Goal: Use online tool/utility: Utilize a website feature to perform a specific function

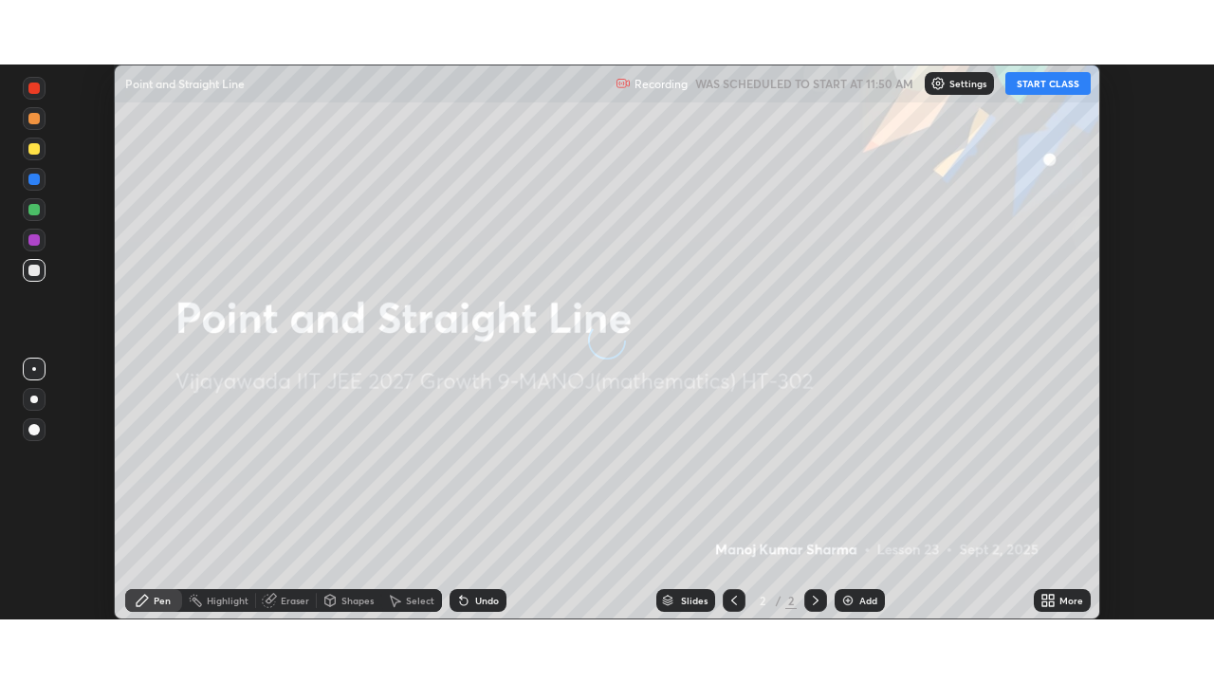
scroll to position [555, 1213]
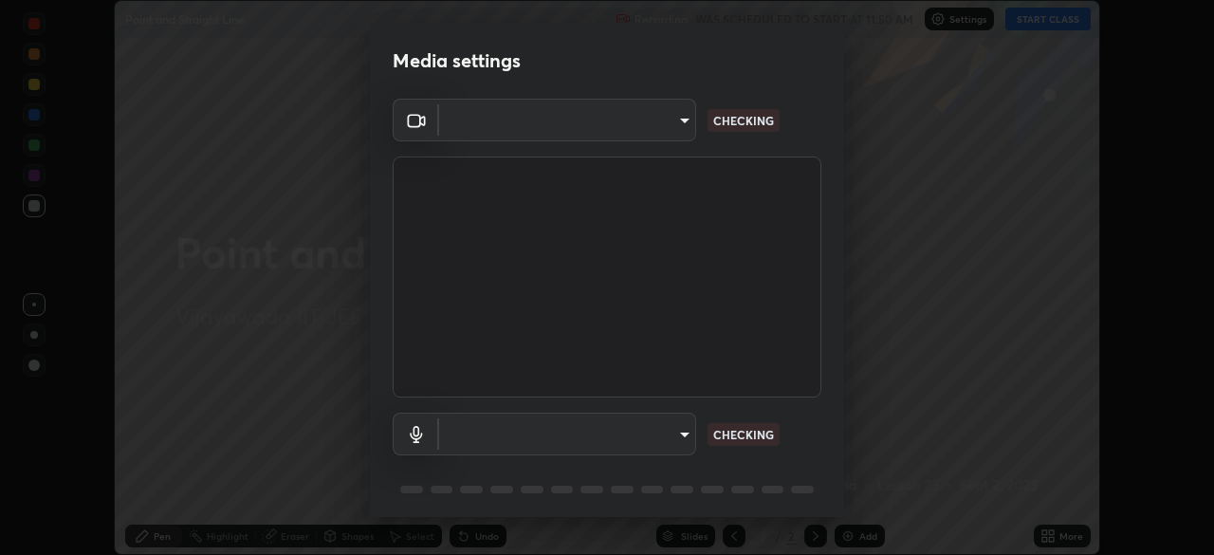
type input "aed39917a1c54585939b0139697987aa370fbf94ea1a7af73c45f548e1f1cce2"
type input "default"
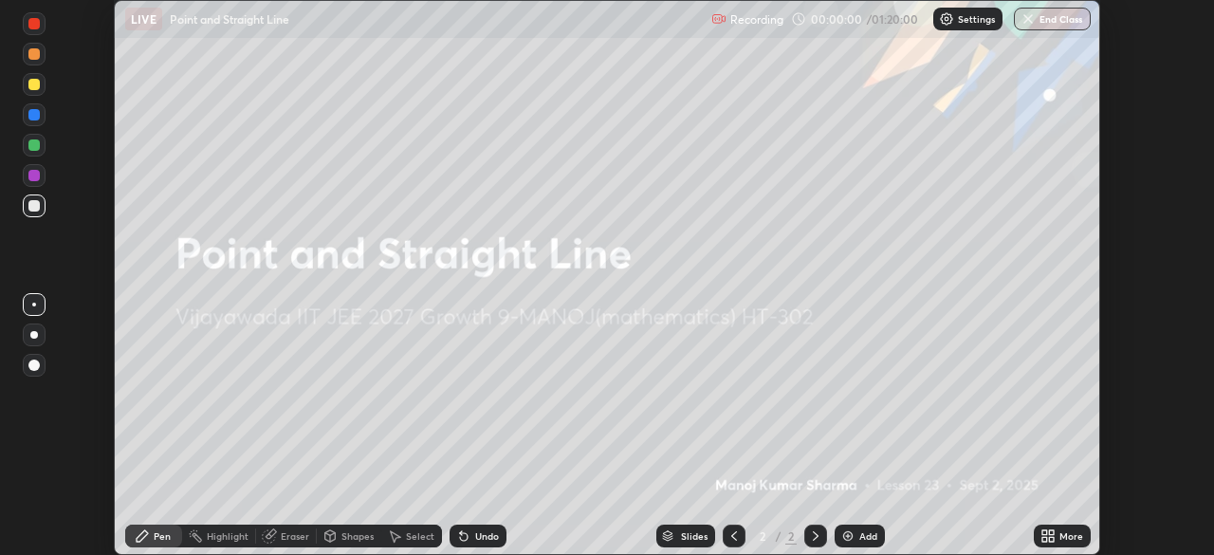
click at [1050, 534] on icon at bounding box center [1051, 532] width 5 height 5
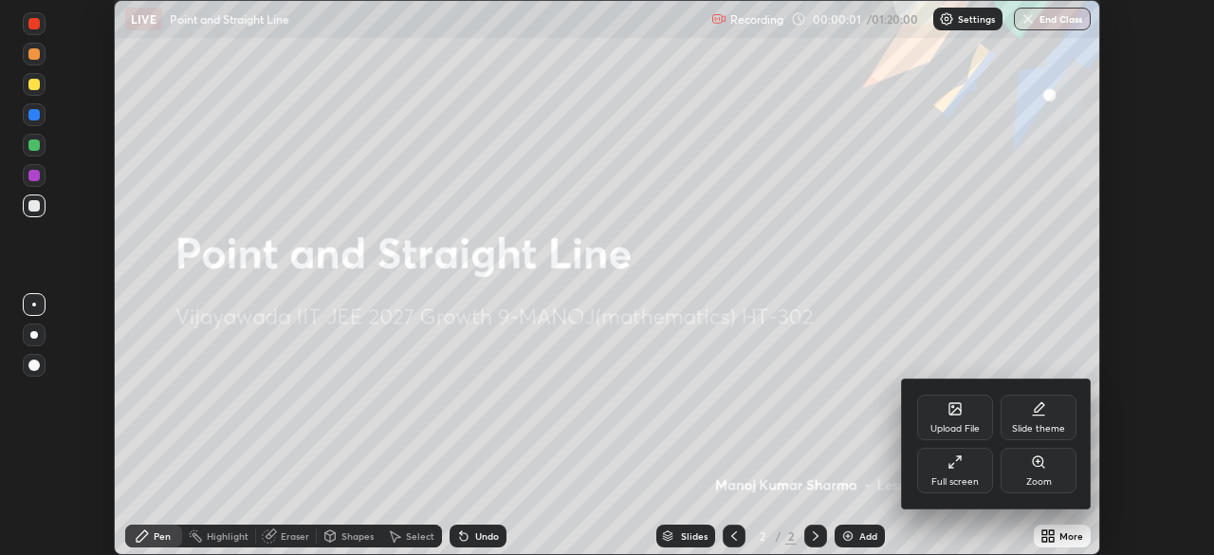
click at [945, 474] on div "Full screen" at bounding box center [955, 471] width 76 height 46
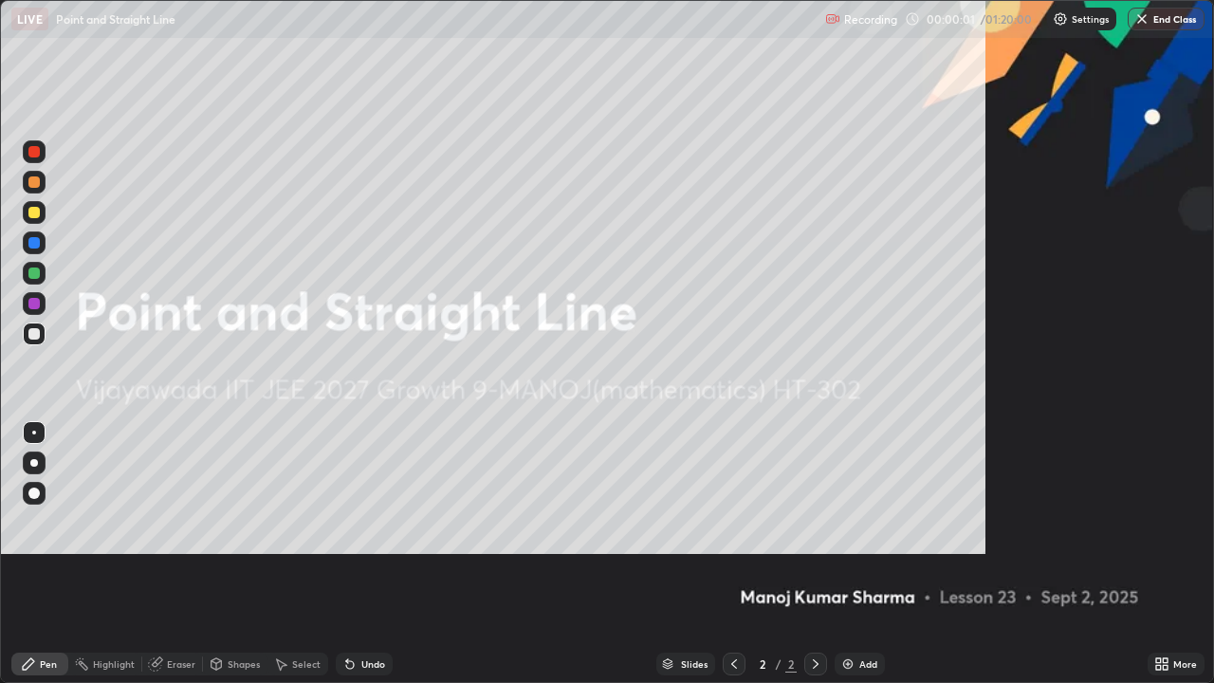
scroll to position [683, 1214]
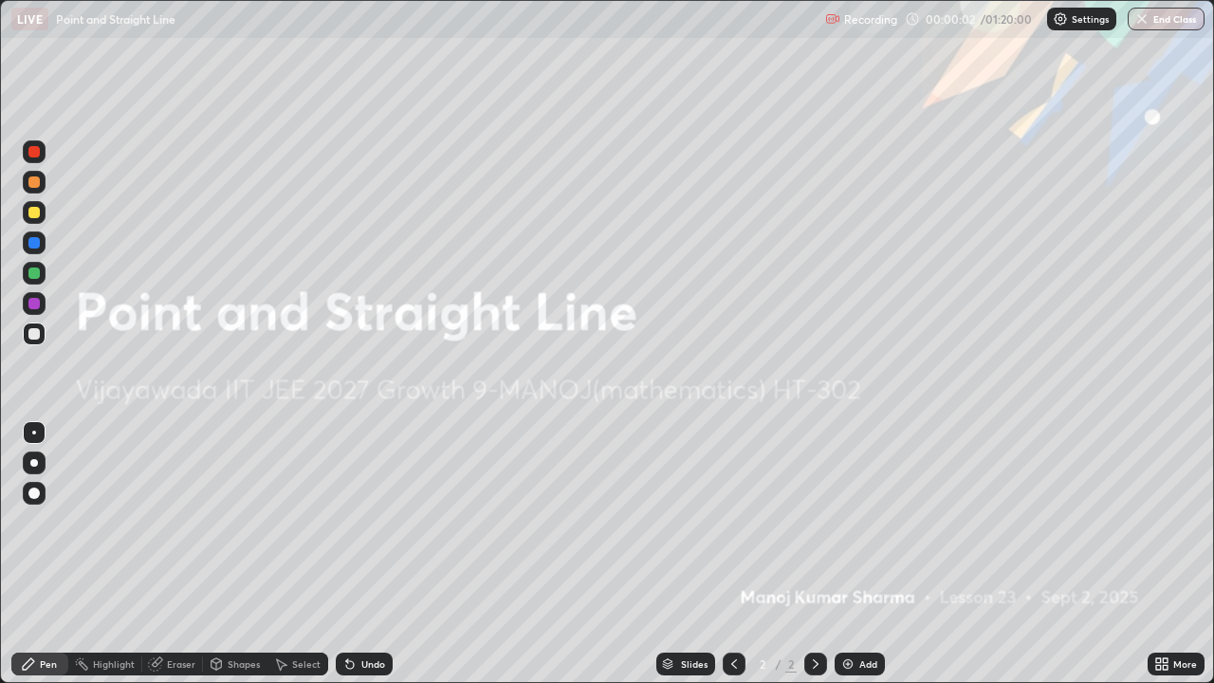
click at [1074, 14] on p "Settings" at bounding box center [1089, 18] width 37 height 9
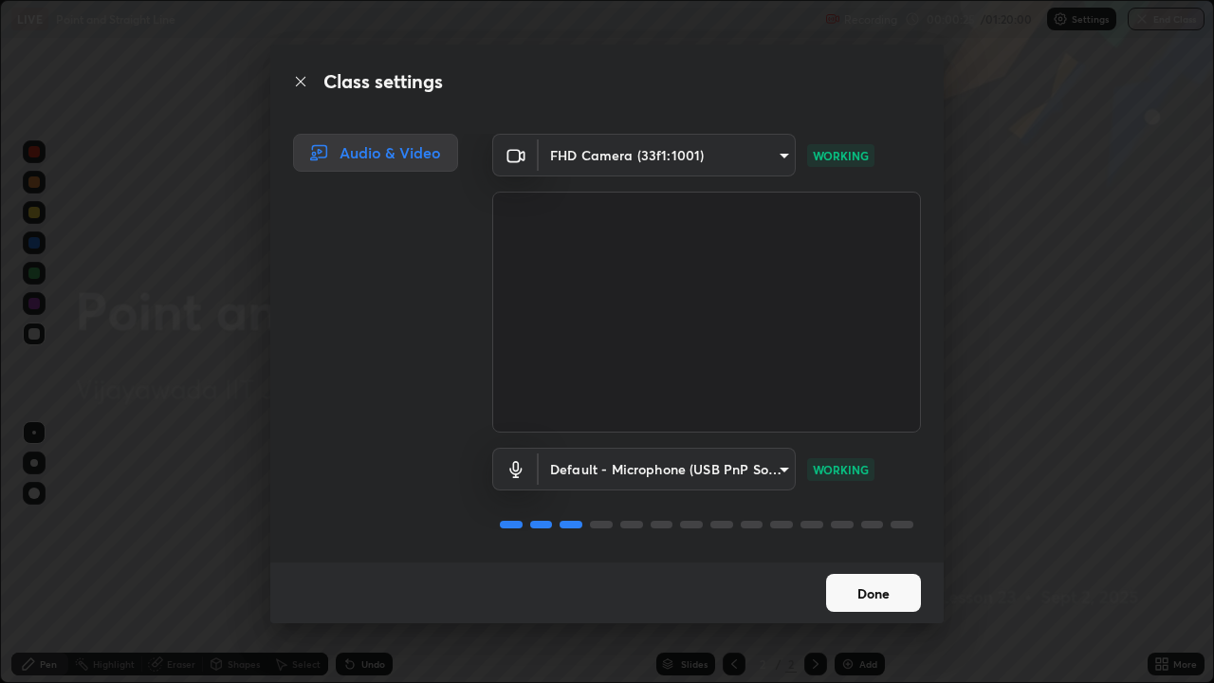
click at [871, 554] on button "Done" at bounding box center [873, 593] width 95 height 38
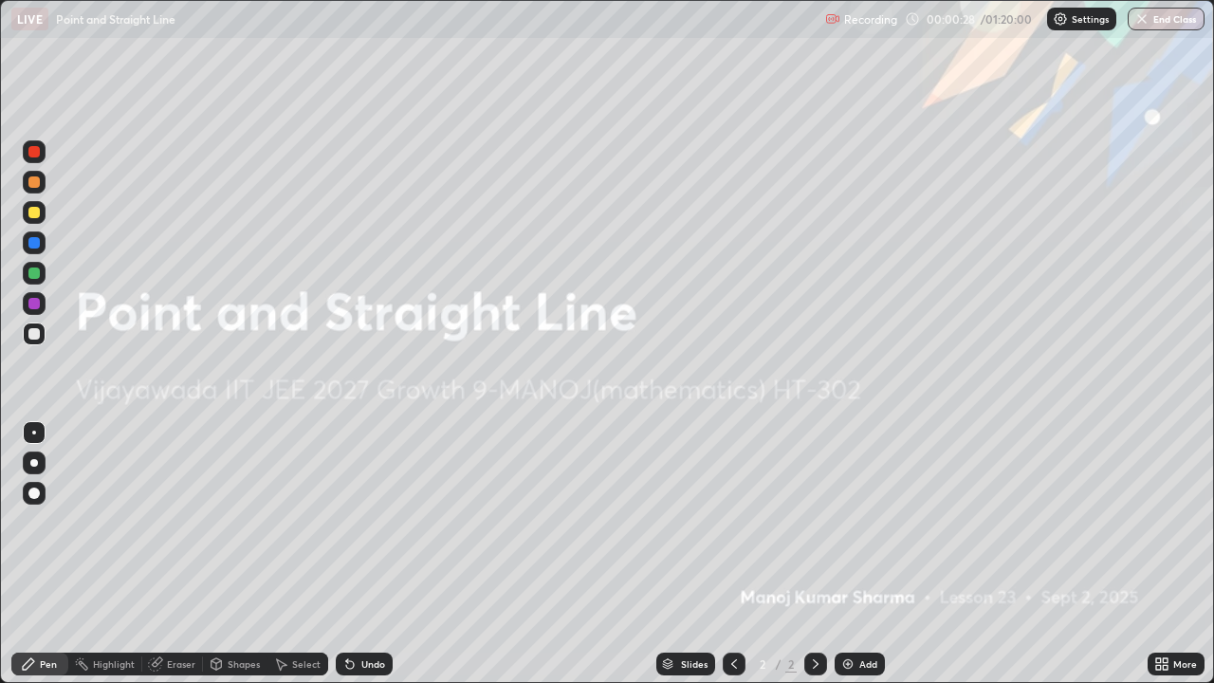
click at [36, 459] on div at bounding box center [34, 463] width 8 height 8
click at [844, 554] on img at bounding box center [847, 663] width 15 height 15
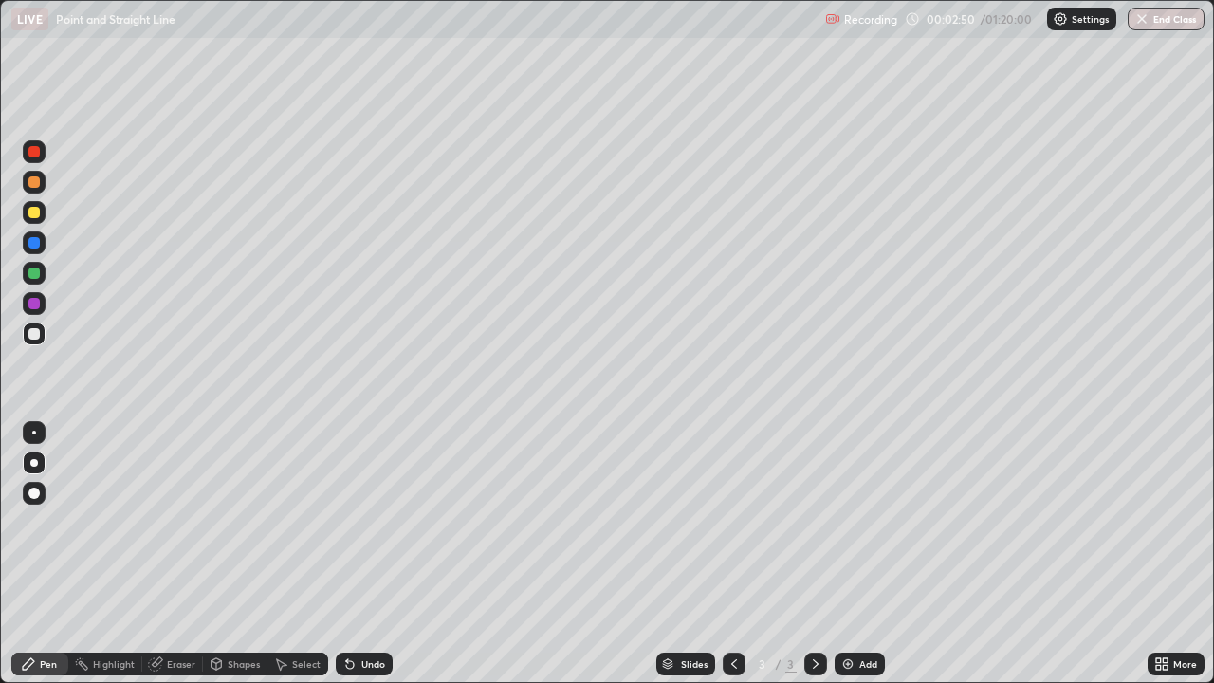
click at [37, 276] on div at bounding box center [33, 272] width 11 height 11
click at [34, 305] on div at bounding box center [33, 303] width 11 height 11
click at [862, 554] on div "Add" at bounding box center [868, 663] width 18 height 9
click at [35, 214] on div at bounding box center [33, 212] width 11 height 11
click at [363, 554] on div "Undo" at bounding box center [364, 663] width 57 height 23
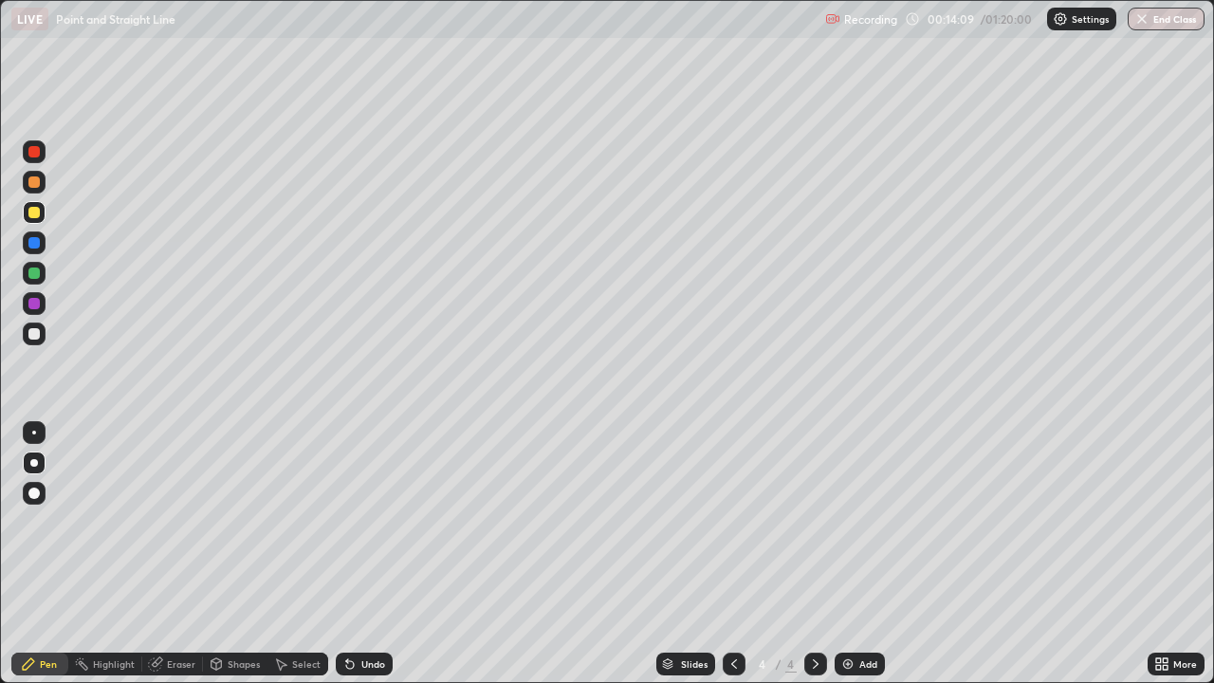
click at [361, 554] on div "Undo" at bounding box center [373, 663] width 24 height 9
click at [355, 554] on div "Undo" at bounding box center [364, 663] width 57 height 23
click at [357, 554] on div "Undo" at bounding box center [364, 663] width 57 height 23
click at [361, 554] on div "Undo" at bounding box center [373, 663] width 24 height 9
click at [355, 554] on div "Undo" at bounding box center [364, 663] width 57 height 23
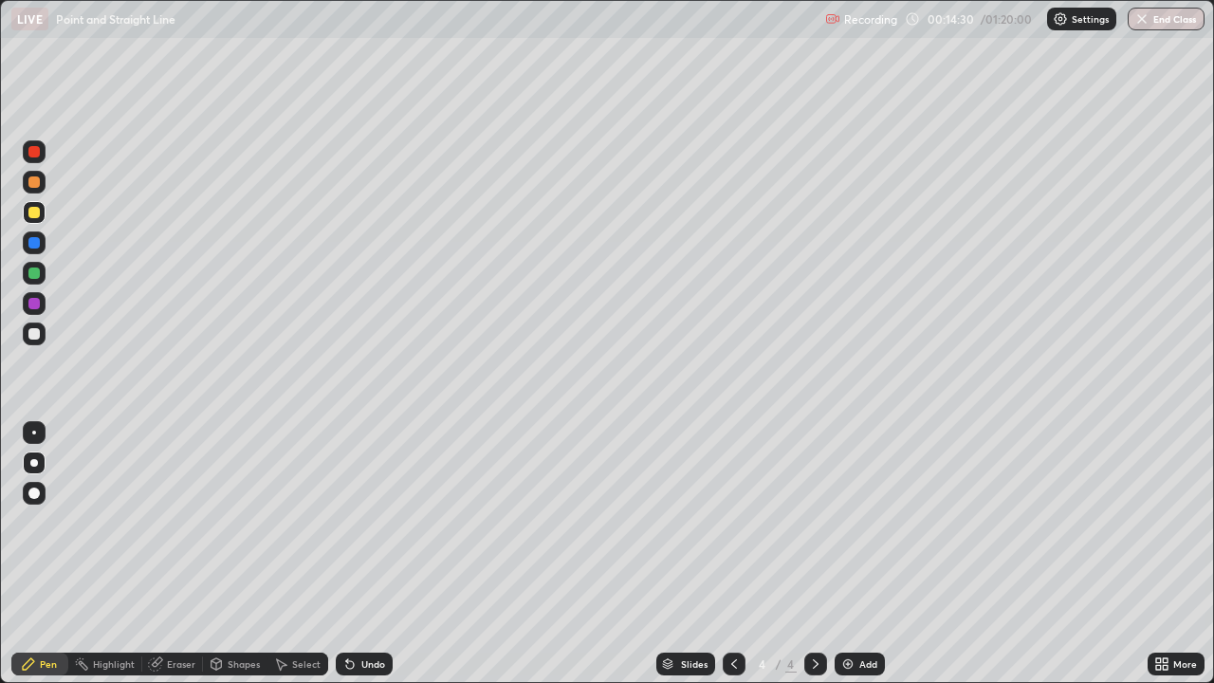
click at [177, 554] on div "Eraser" at bounding box center [181, 663] width 28 height 9
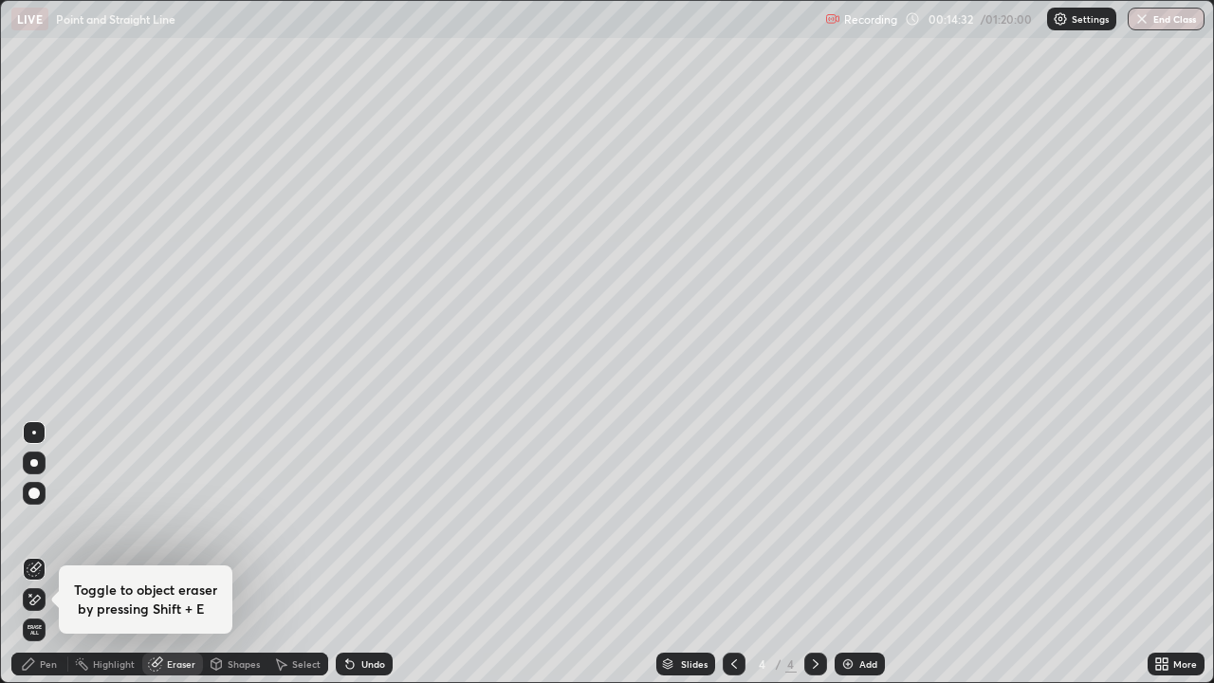
click at [52, 554] on div "Pen" at bounding box center [48, 663] width 17 height 9
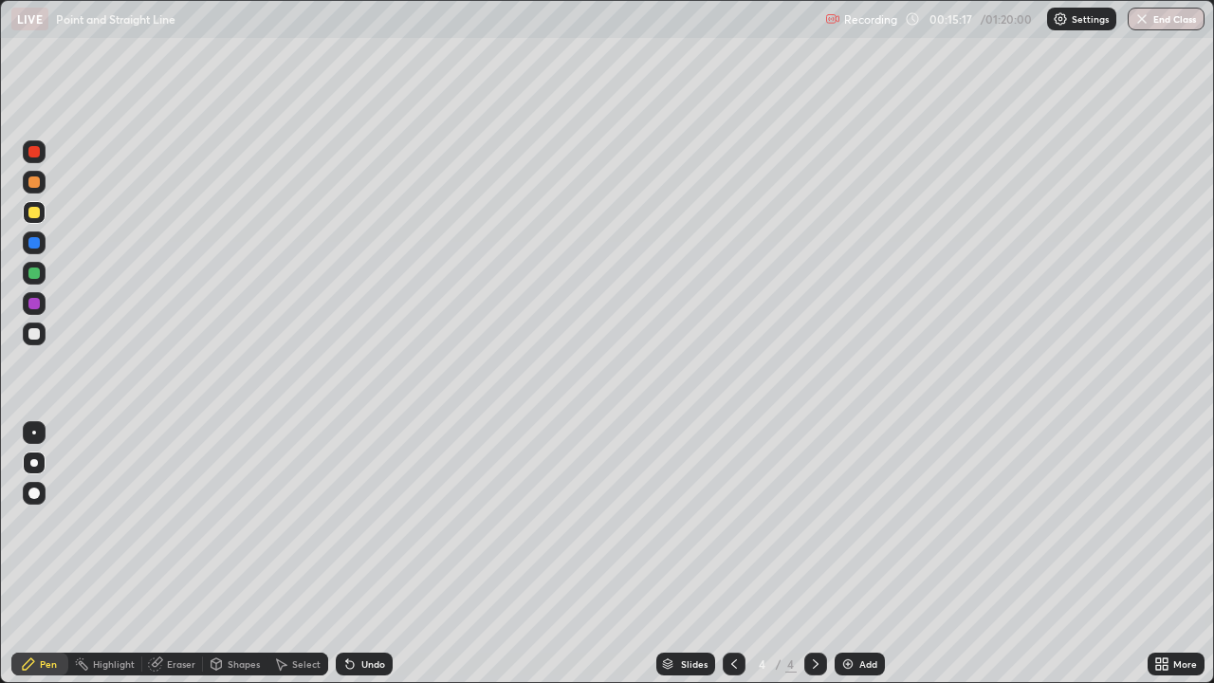
click at [31, 304] on div at bounding box center [33, 303] width 11 height 11
click at [34, 333] on div at bounding box center [33, 333] width 11 height 11
click at [32, 301] on div at bounding box center [33, 303] width 11 height 11
click at [32, 151] on div at bounding box center [33, 151] width 11 height 11
click at [851, 554] on img at bounding box center [847, 663] width 15 height 15
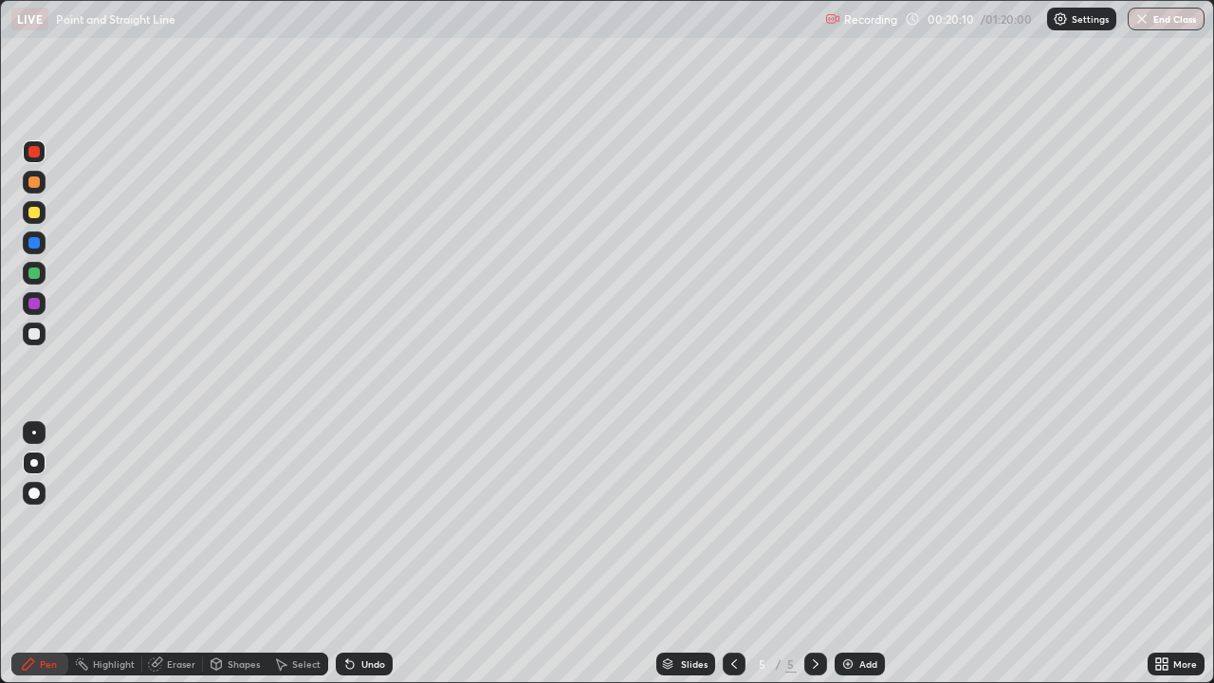
click at [34, 243] on div at bounding box center [33, 242] width 11 height 11
click at [364, 554] on div "Undo" at bounding box center [373, 663] width 24 height 9
click at [365, 554] on div "Undo" at bounding box center [373, 663] width 24 height 9
click at [363, 554] on div "Undo" at bounding box center [373, 663] width 24 height 9
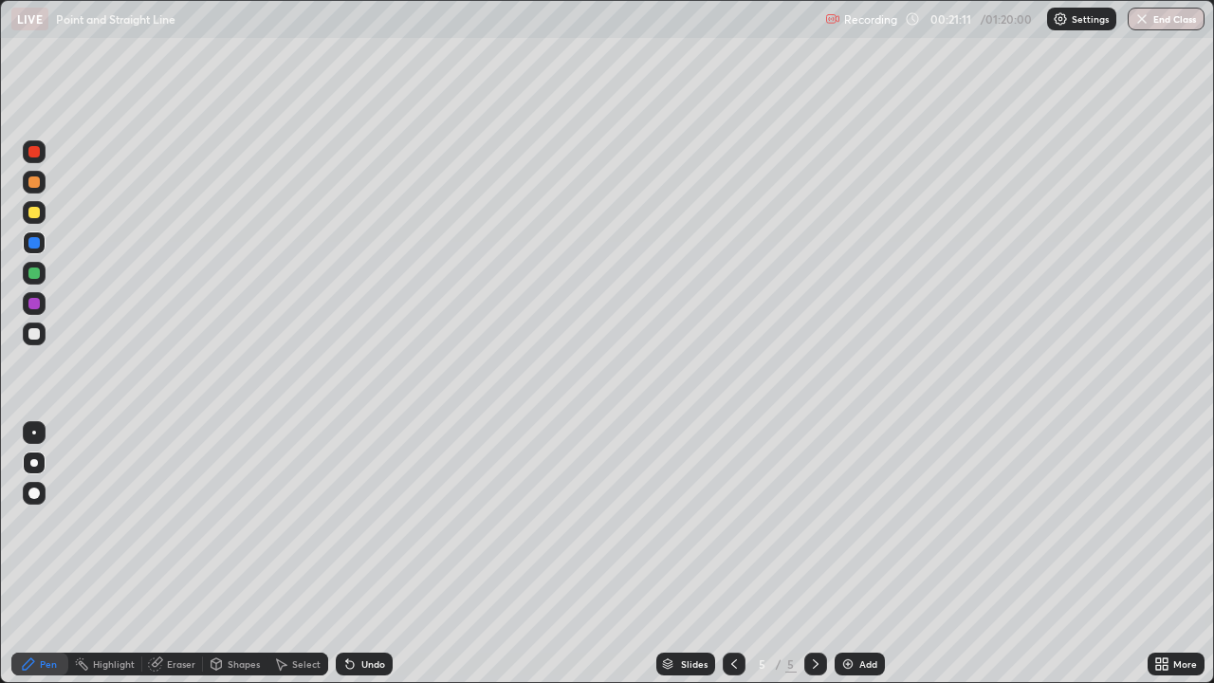
click at [364, 554] on div "Undo" at bounding box center [373, 663] width 24 height 9
click at [364, 554] on div "Undo" at bounding box center [364, 663] width 57 height 23
click at [363, 554] on div "Undo" at bounding box center [364, 663] width 57 height 23
click at [364, 554] on div "Undo" at bounding box center [364, 663] width 57 height 23
click at [365, 554] on div "Undo" at bounding box center [364, 663] width 57 height 23
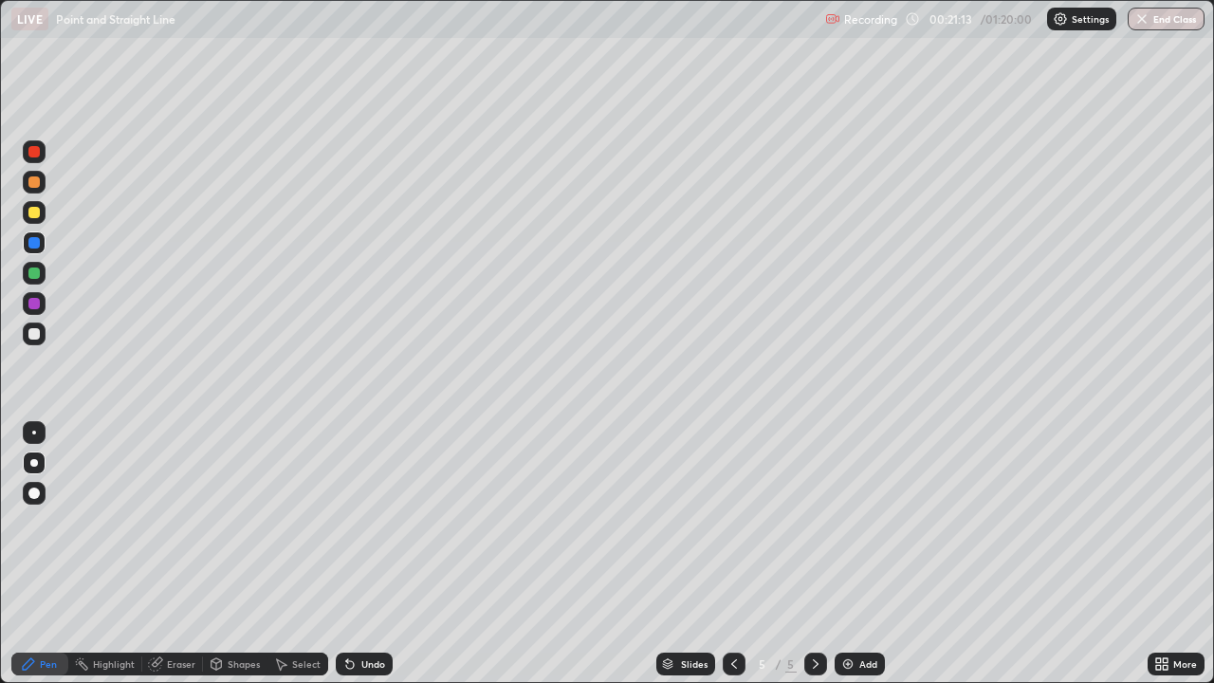
click at [361, 554] on div "Undo" at bounding box center [373, 663] width 24 height 9
click at [32, 214] on div at bounding box center [33, 212] width 11 height 11
click at [37, 272] on div at bounding box center [33, 272] width 11 height 11
click at [34, 246] on div at bounding box center [33, 242] width 11 height 11
click at [32, 273] on div at bounding box center [33, 272] width 11 height 11
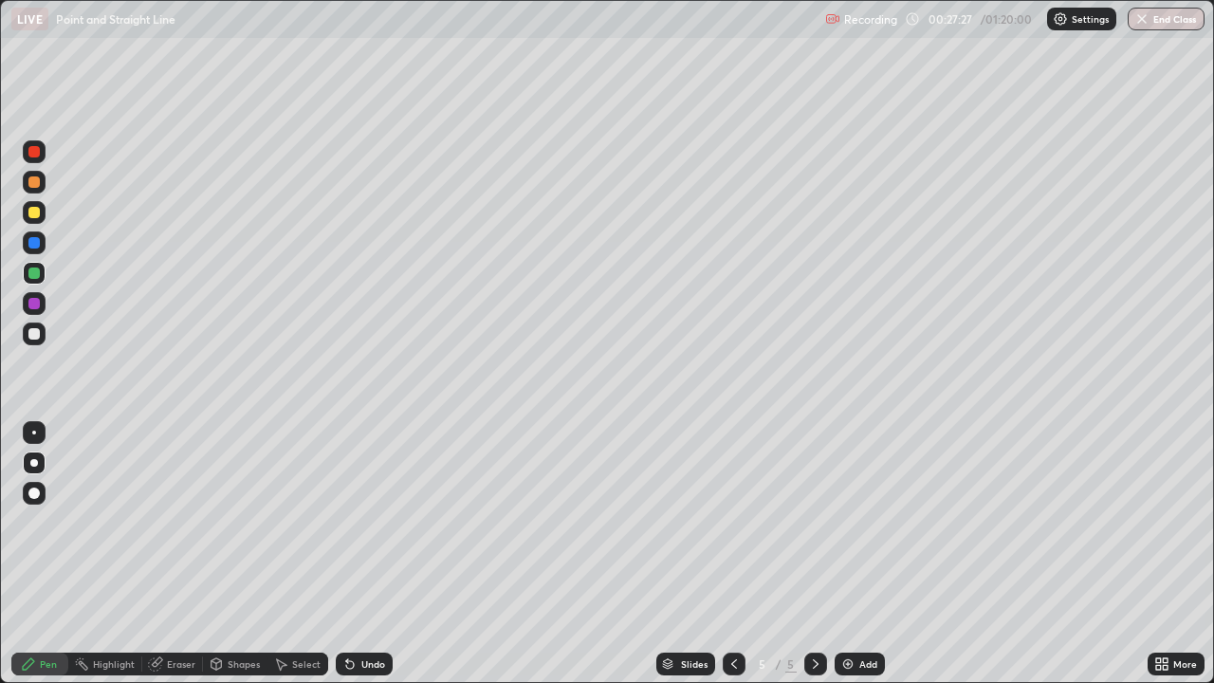
click at [848, 554] on img at bounding box center [847, 663] width 15 height 15
click at [33, 211] on div at bounding box center [33, 212] width 11 height 11
click at [33, 308] on div at bounding box center [33, 303] width 11 height 11
click at [35, 154] on div at bounding box center [33, 151] width 11 height 11
click at [34, 183] on div at bounding box center [33, 181] width 11 height 11
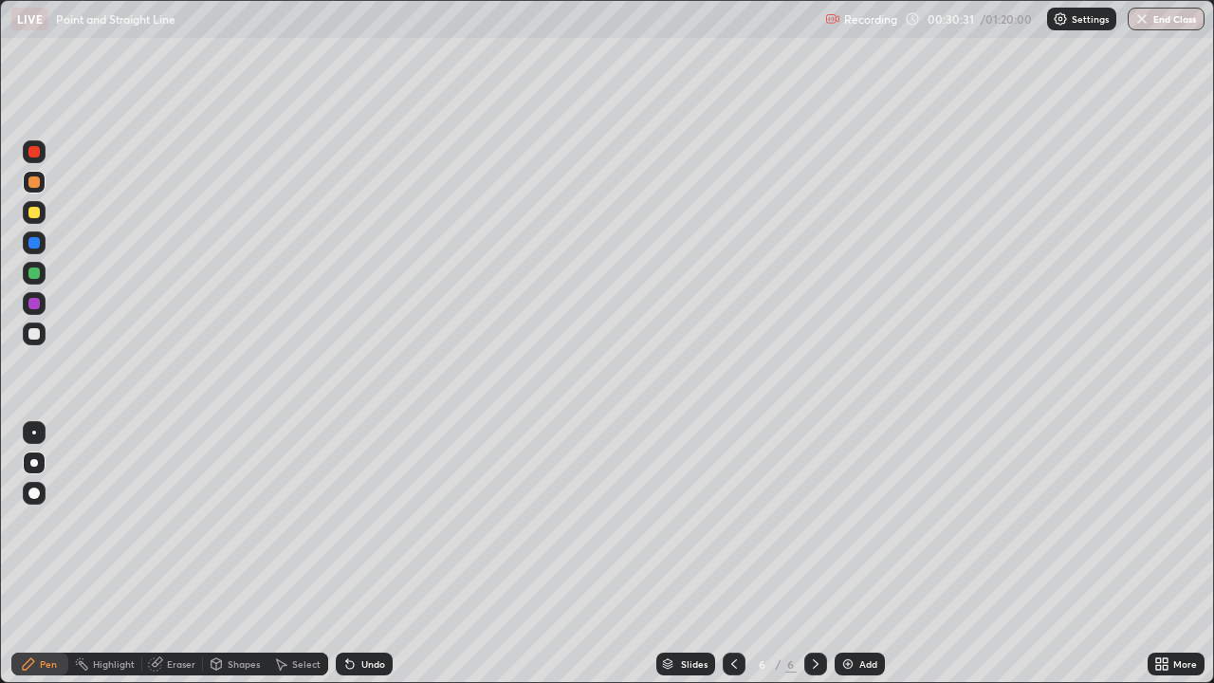
click at [33, 155] on div at bounding box center [33, 151] width 11 height 11
click at [34, 332] on div at bounding box center [33, 333] width 11 height 11
click at [33, 271] on div at bounding box center [33, 272] width 11 height 11
click at [30, 183] on div at bounding box center [33, 181] width 11 height 11
click at [361, 554] on div "Undo" at bounding box center [373, 663] width 24 height 9
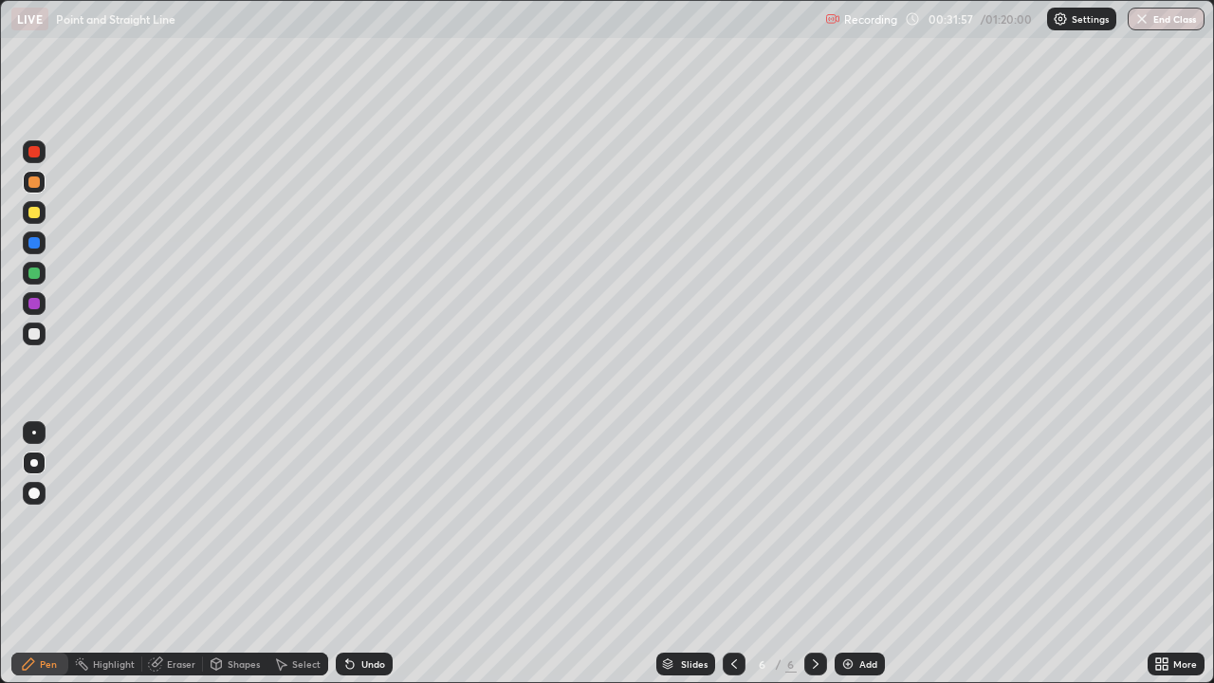
click at [30, 335] on div at bounding box center [33, 333] width 11 height 11
click at [372, 554] on div "Undo" at bounding box center [373, 663] width 24 height 9
click at [373, 554] on div "Undo" at bounding box center [373, 663] width 24 height 9
click at [366, 554] on div "Undo" at bounding box center [364, 663] width 57 height 23
click at [364, 554] on div "Undo" at bounding box center [364, 663] width 57 height 23
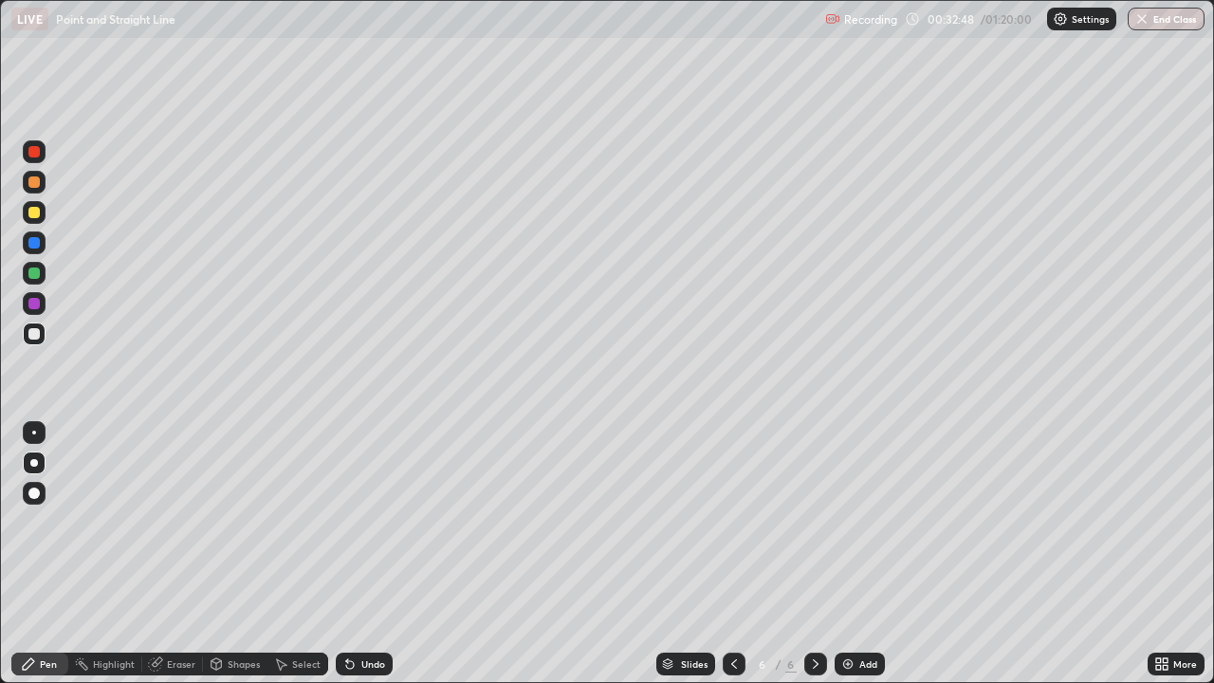
click at [361, 554] on div "Undo" at bounding box center [373, 663] width 24 height 9
click at [369, 554] on div "Undo" at bounding box center [373, 663] width 24 height 9
click at [367, 554] on div "Undo" at bounding box center [373, 663] width 24 height 9
click at [34, 300] on div at bounding box center [33, 303] width 11 height 11
click at [36, 274] on div at bounding box center [33, 272] width 11 height 11
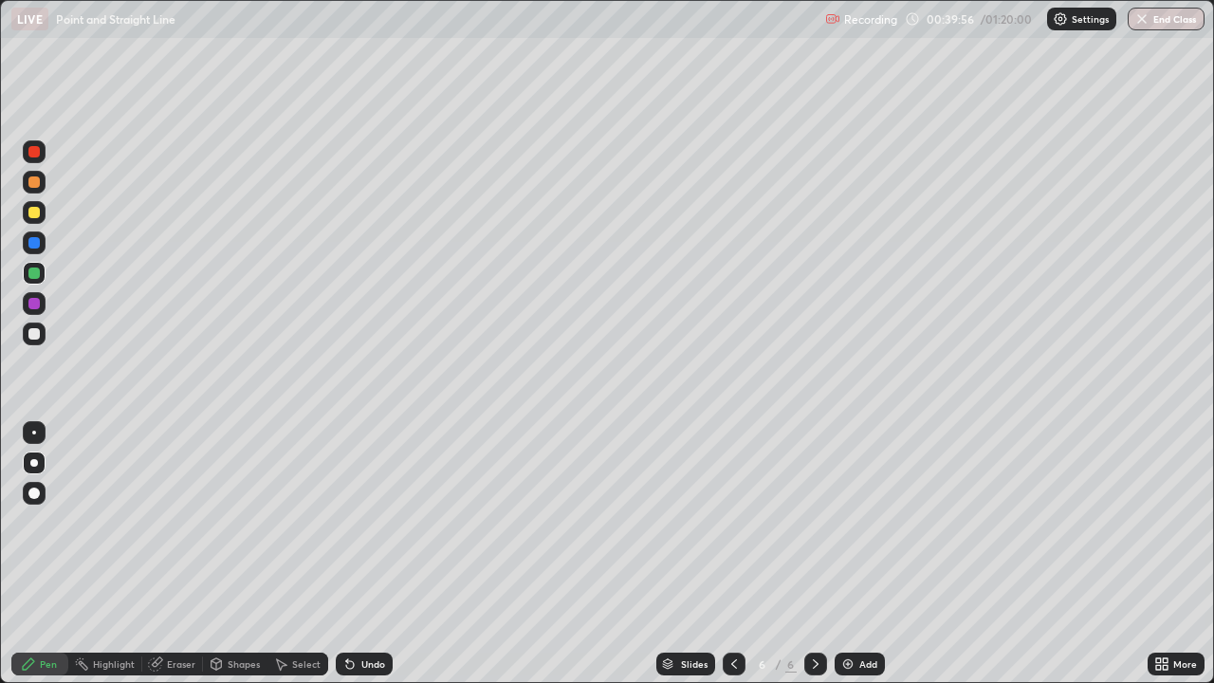
click at [853, 554] on div "Add" at bounding box center [859, 663] width 50 height 23
click at [39, 337] on div at bounding box center [33, 333] width 11 height 11
click at [32, 212] on div at bounding box center [33, 212] width 11 height 11
click at [353, 554] on icon at bounding box center [349, 663] width 15 height 15
click at [347, 554] on icon at bounding box center [350, 665] width 8 height 8
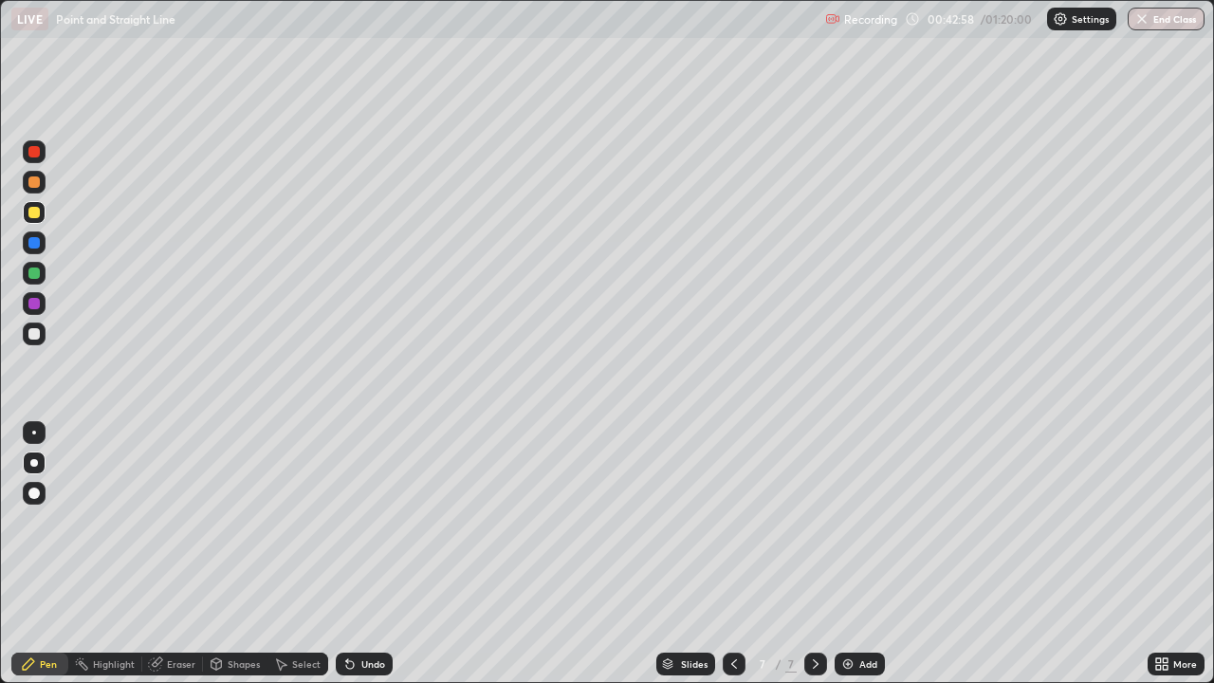
click at [350, 554] on div "Undo" at bounding box center [364, 663] width 57 height 23
click at [347, 554] on icon at bounding box center [350, 665] width 8 height 8
click at [346, 554] on div "Undo" at bounding box center [364, 663] width 57 height 23
click at [32, 302] on div at bounding box center [33, 303] width 11 height 11
click at [31, 273] on div at bounding box center [33, 272] width 11 height 11
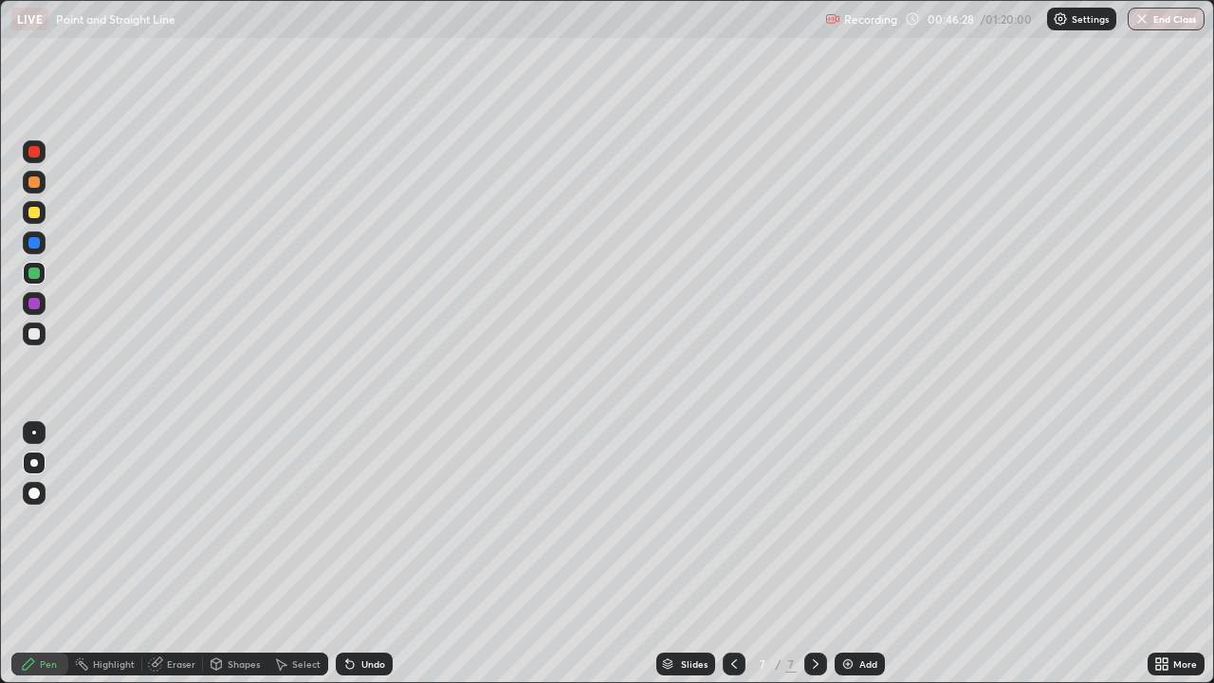
click at [34, 306] on div at bounding box center [33, 303] width 11 height 11
click at [31, 335] on div at bounding box center [33, 333] width 11 height 11
click at [31, 270] on div at bounding box center [33, 272] width 11 height 11
click at [30, 306] on div at bounding box center [33, 303] width 11 height 11
click at [29, 273] on div at bounding box center [33, 272] width 11 height 11
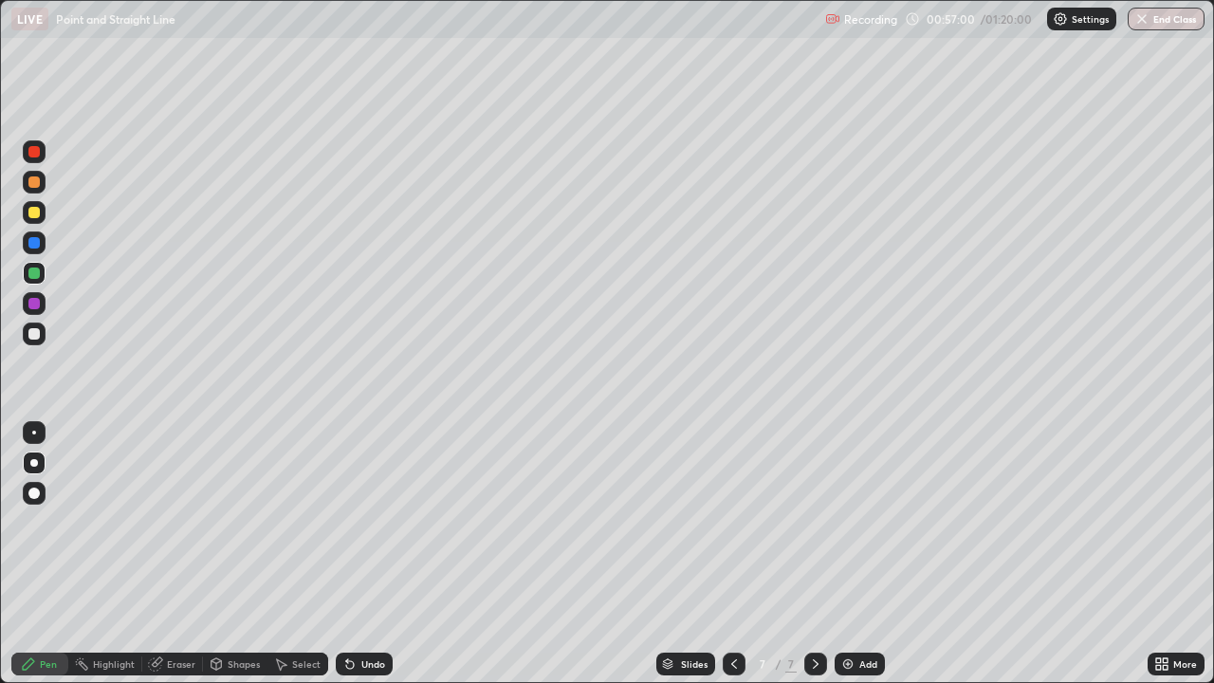
click at [850, 554] on img at bounding box center [847, 663] width 15 height 15
click at [36, 307] on div at bounding box center [33, 303] width 11 height 11
click at [34, 241] on div at bounding box center [33, 242] width 11 height 11
click at [25, 272] on div at bounding box center [34, 273] width 23 height 23
click at [162, 554] on div "Eraser" at bounding box center [172, 663] width 61 height 23
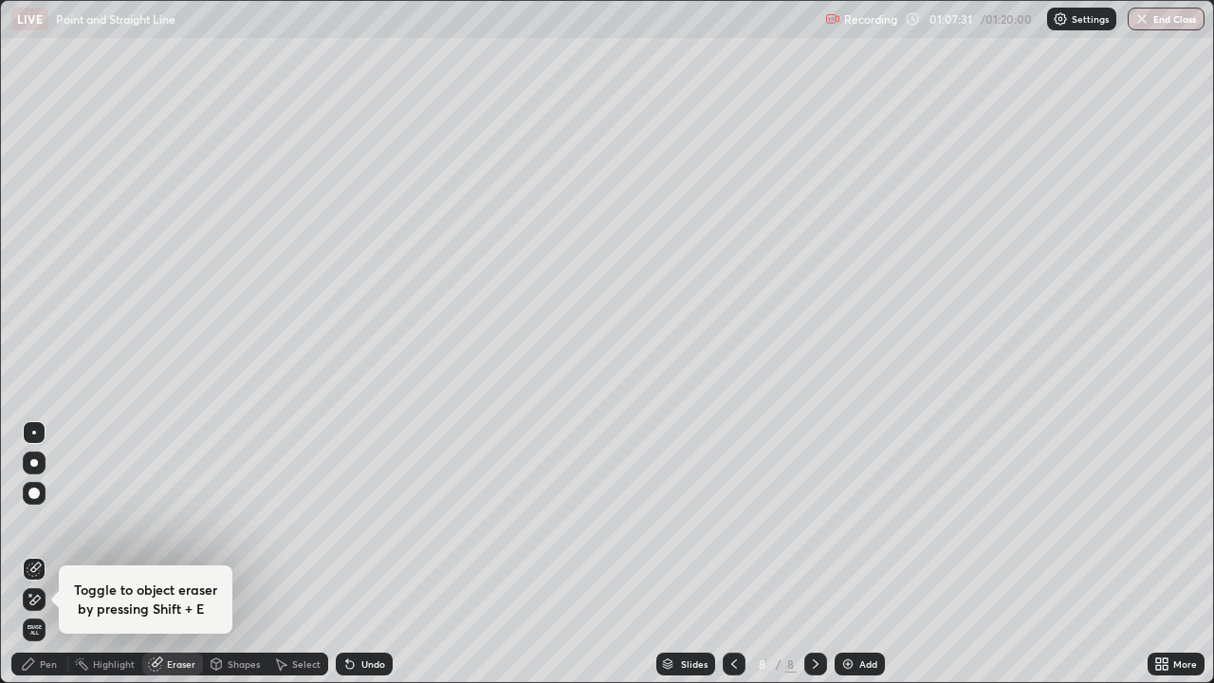
click at [34, 554] on icon at bounding box center [34, 600] width 15 height 16
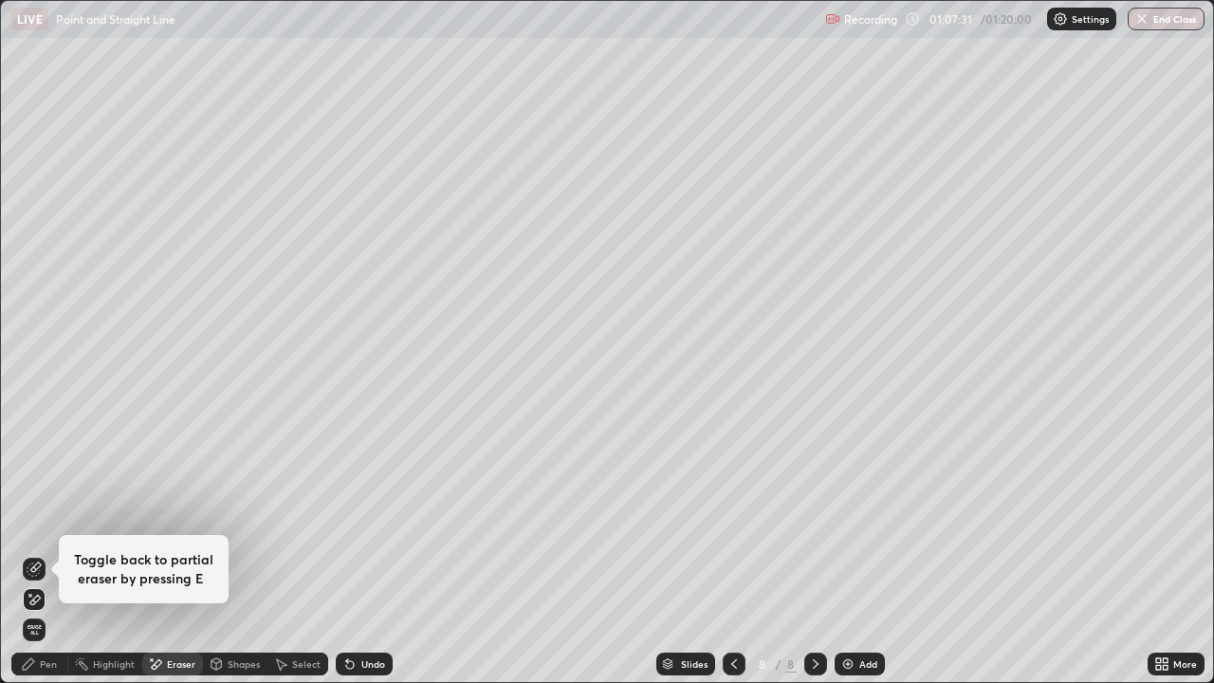
click at [33, 554] on icon at bounding box center [34, 600] width 15 height 16
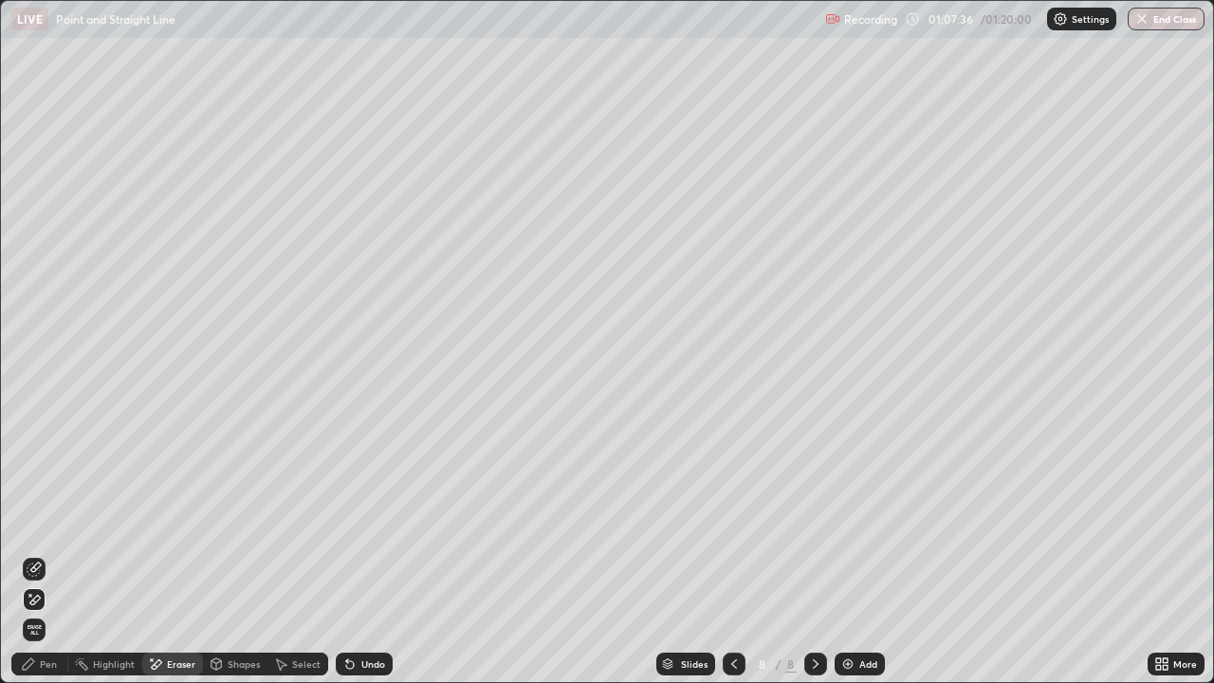
click at [40, 554] on div "Pen" at bounding box center [48, 663] width 17 height 9
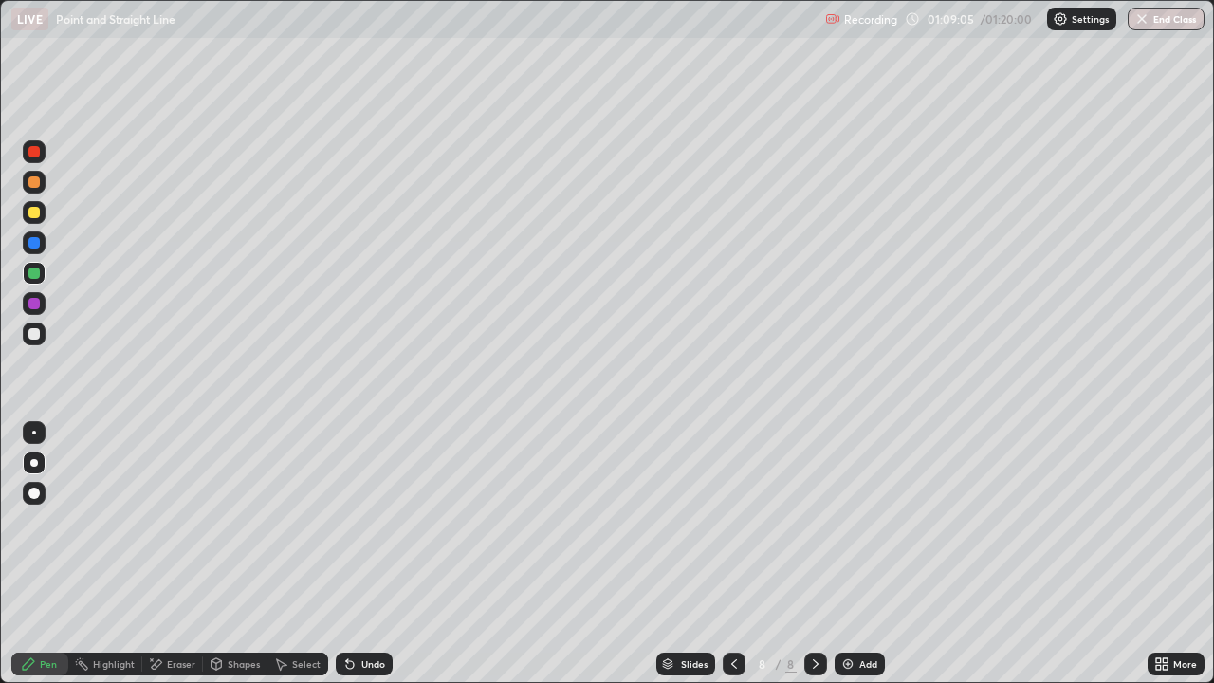
click at [34, 303] on div at bounding box center [33, 303] width 11 height 11
click at [31, 334] on div at bounding box center [33, 333] width 11 height 11
click at [356, 554] on div "Undo" at bounding box center [364, 663] width 57 height 23
click at [355, 554] on div "Undo" at bounding box center [364, 663] width 57 height 23
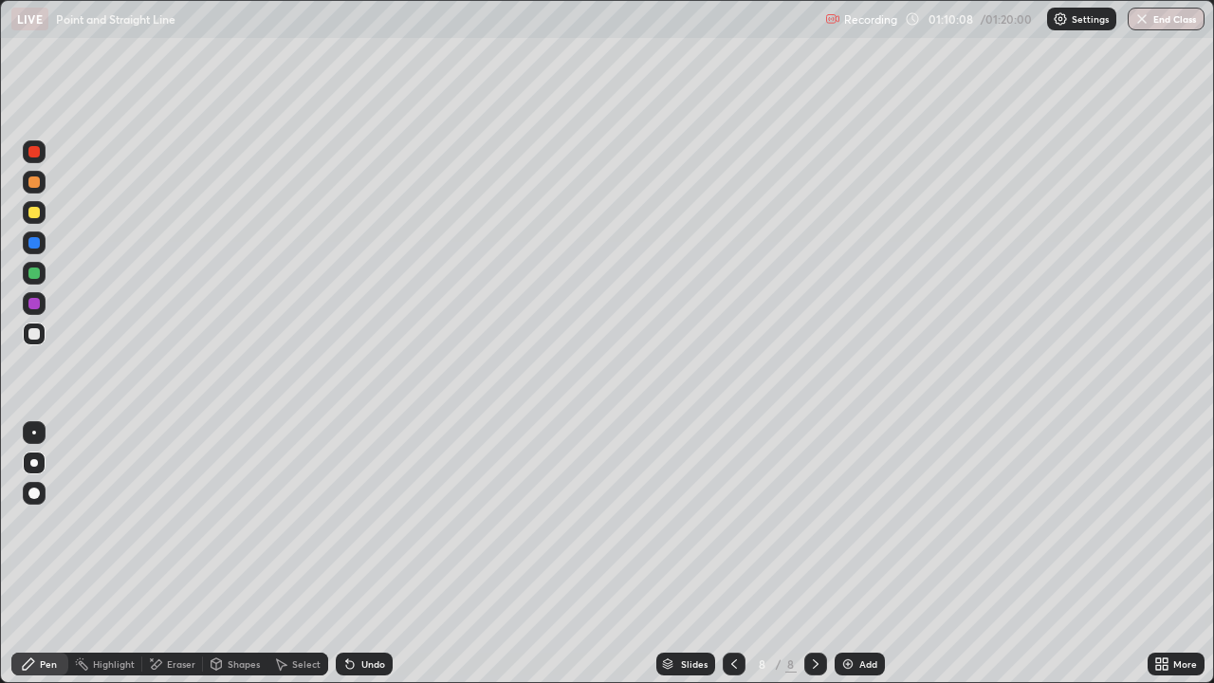
click at [355, 554] on icon at bounding box center [349, 663] width 15 height 15
click at [357, 554] on div "Undo" at bounding box center [364, 663] width 57 height 23
click at [361, 554] on div "Undo" at bounding box center [373, 663] width 24 height 9
click at [36, 306] on div at bounding box center [33, 303] width 11 height 11
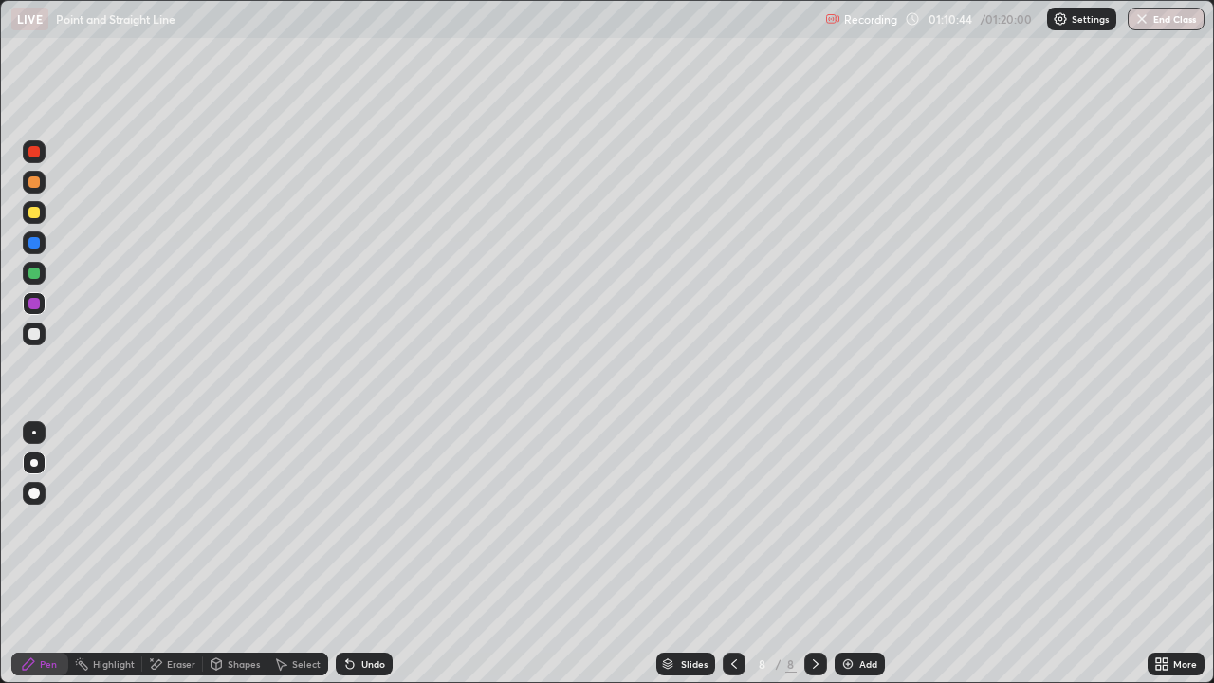
click at [361, 554] on div "Undo" at bounding box center [373, 663] width 24 height 9
click at [357, 554] on div "Undo" at bounding box center [364, 663] width 57 height 23
click at [356, 554] on div "Undo" at bounding box center [364, 663] width 57 height 23
click at [30, 336] on div at bounding box center [33, 333] width 11 height 11
click at [31, 308] on div at bounding box center [33, 303] width 11 height 11
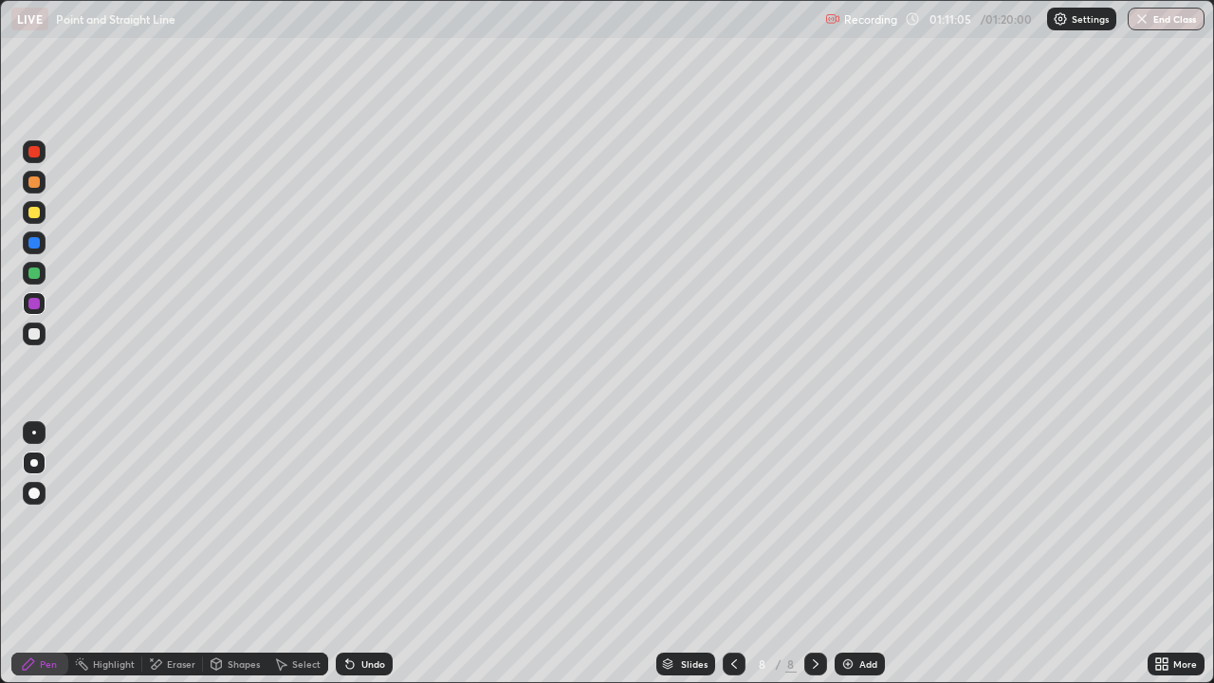
click at [354, 554] on icon at bounding box center [349, 663] width 15 height 15
click at [36, 275] on div at bounding box center [33, 272] width 11 height 11
click at [31, 152] on div at bounding box center [33, 151] width 11 height 11
click at [868, 554] on div "Add" at bounding box center [868, 663] width 18 height 9
click at [32, 210] on div at bounding box center [33, 212] width 11 height 11
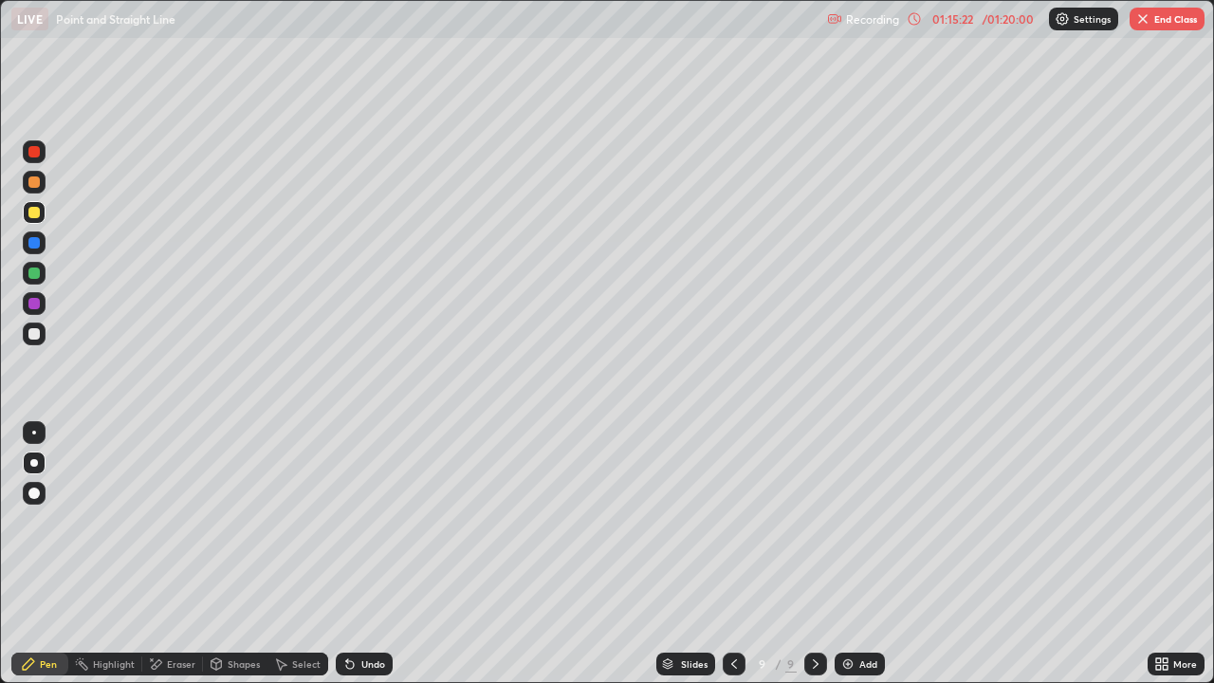
click at [32, 153] on div at bounding box center [33, 151] width 11 height 11
click at [36, 215] on div at bounding box center [33, 212] width 11 height 11
click at [32, 332] on div at bounding box center [33, 333] width 11 height 11
click at [35, 306] on div at bounding box center [33, 303] width 11 height 11
click at [1154, 24] on button "End Class" at bounding box center [1166, 19] width 75 height 23
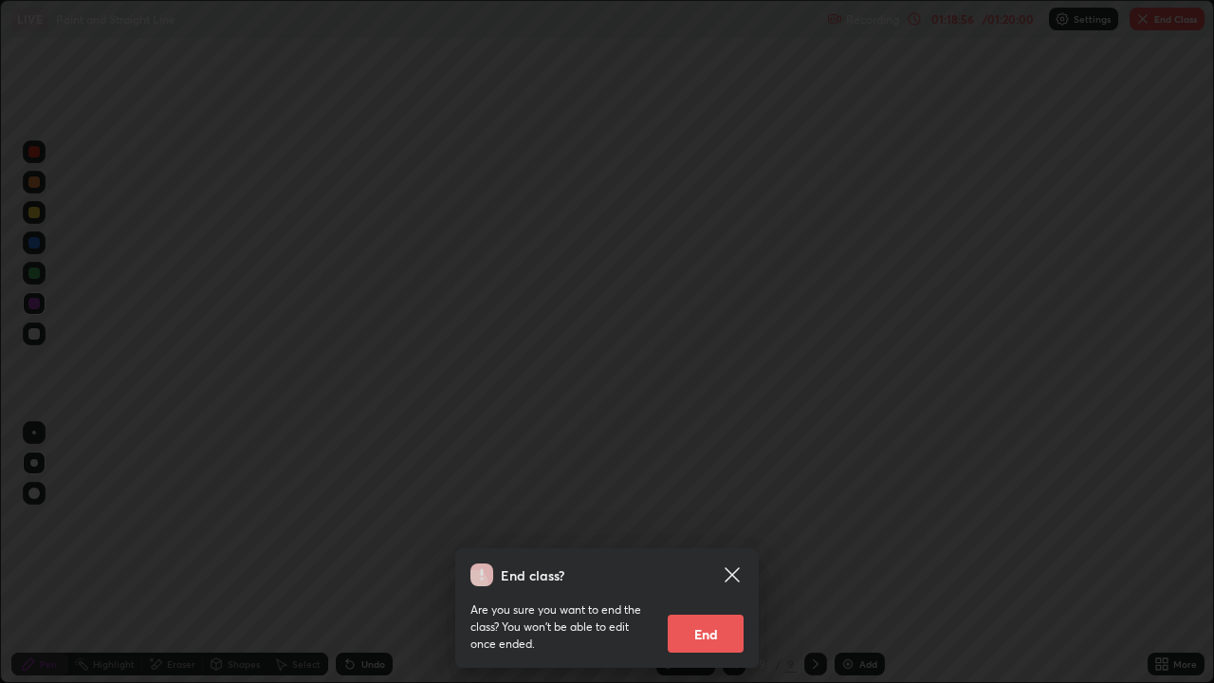
click at [696, 554] on button "End" at bounding box center [705, 633] width 76 height 38
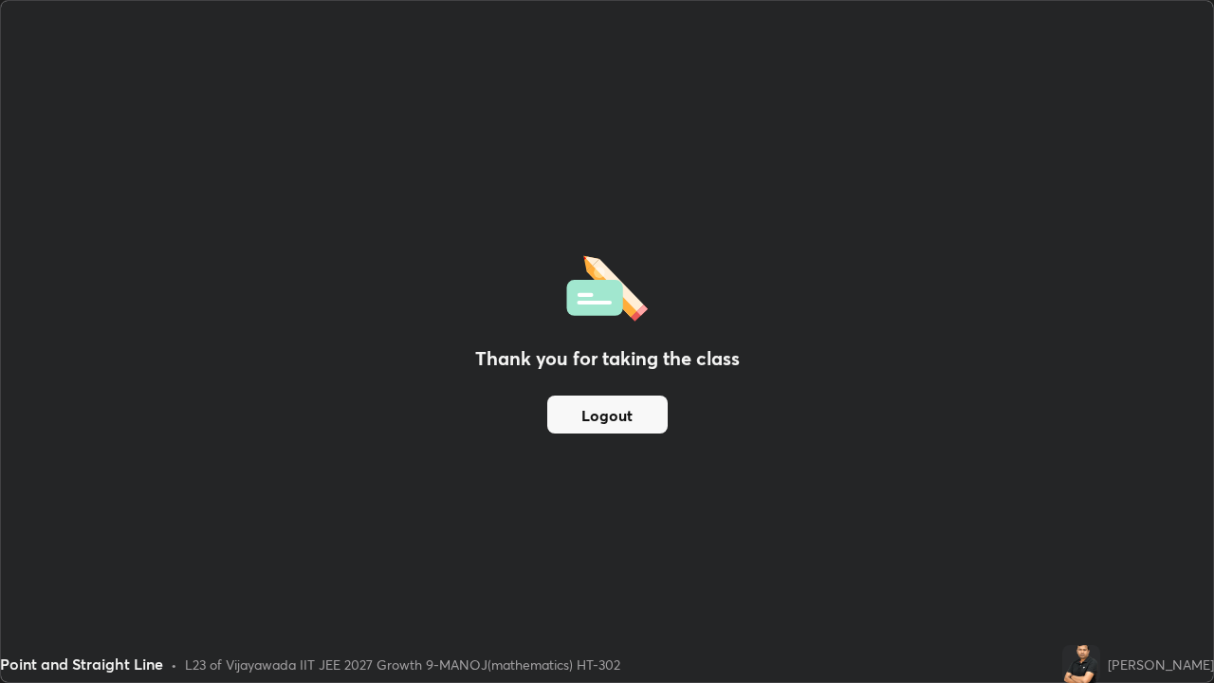
click at [587, 416] on button "Logout" at bounding box center [607, 414] width 120 height 38
click at [589, 414] on button "Logout" at bounding box center [607, 414] width 120 height 38
